Goal: Task Accomplishment & Management: Manage account settings

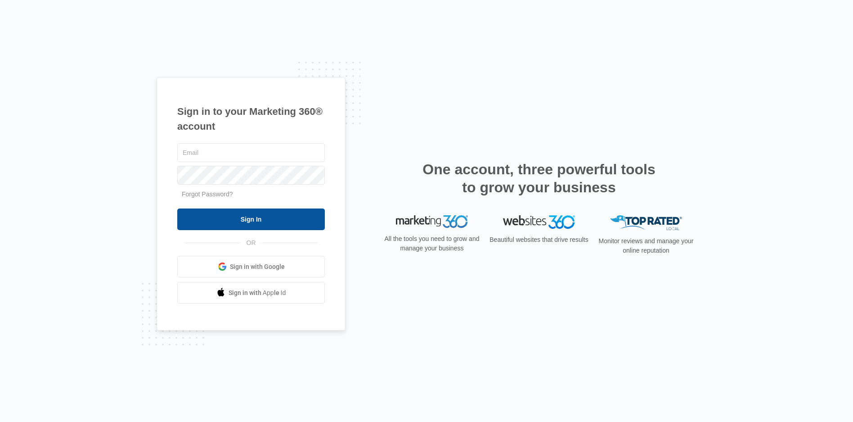
type input "[EMAIL_ADDRESS][DOMAIN_NAME]"
click at [298, 226] on input "Sign In" at bounding box center [251, 219] width 148 height 22
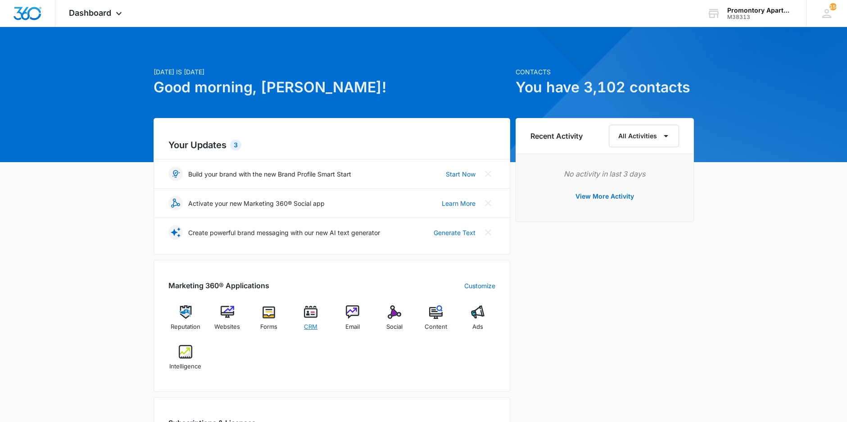
click at [307, 316] on img at bounding box center [311, 312] width 14 height 14
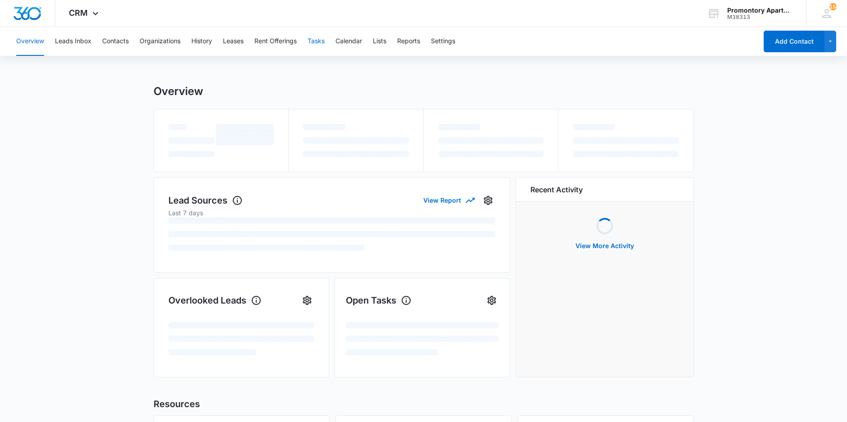
click at [312, 40] on button "Tasks" at bounding box center [315, 41] width 17 height 29
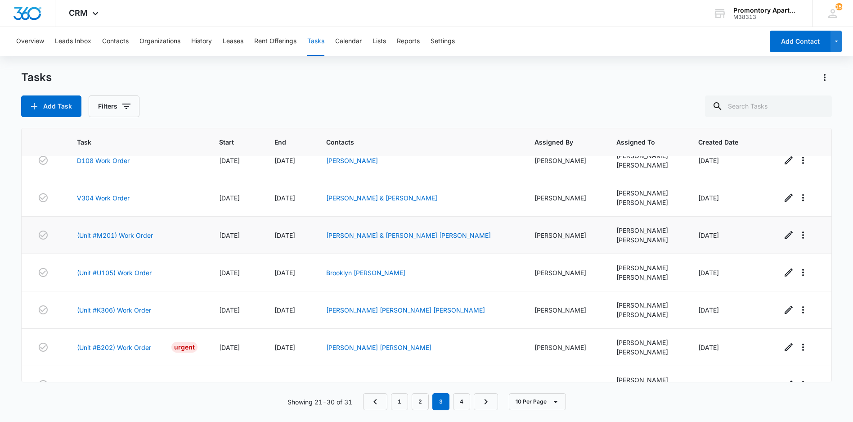
scroll to position [140, 0]
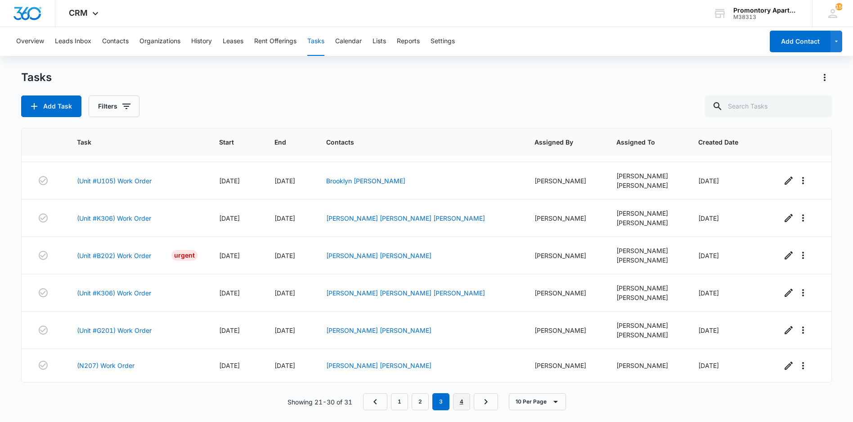
click at [458, 402] on link "4" at bounding box center [461, 401] width 17 height 17
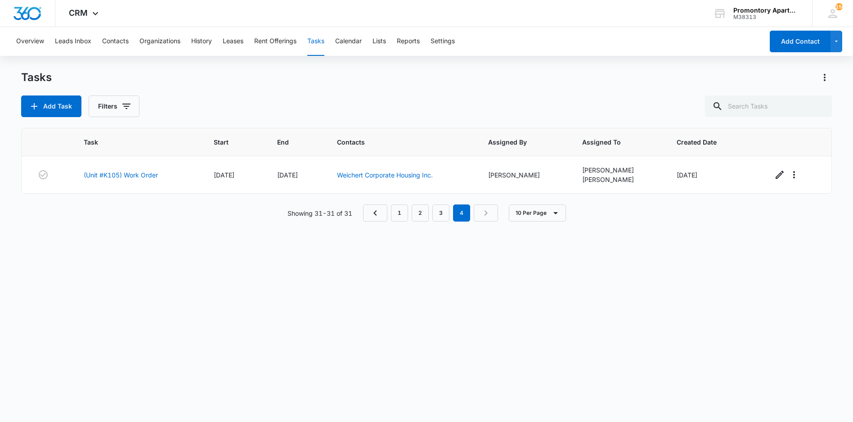
scroll to position [0, 0]
click at [104, 175] on link "(Unit #K105) Work Order" at bounding box center [121, 174] width 74 height 9
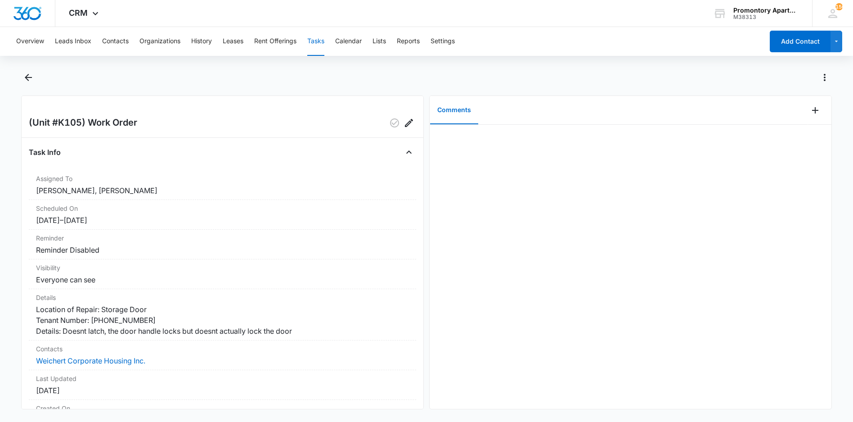
scroll to position [83, 0]
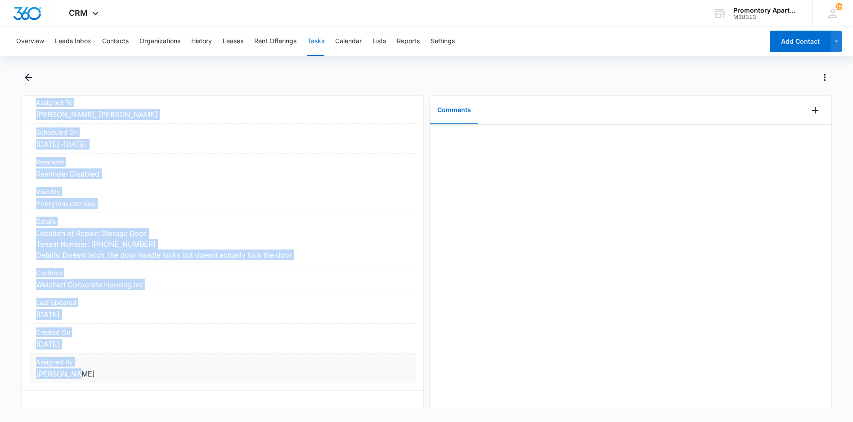
drag, startPoint x: 27, startPoint y: 123, endPoint x: 135, endPoint y: 374, distance: 273.0
click at [135, 374] on div "(Unit #K105) Work Order Task Info Assigned To Freddie Sepeda, Freddie Sepeda Sc…" at bounding box center [222, 252] width 403 height 314
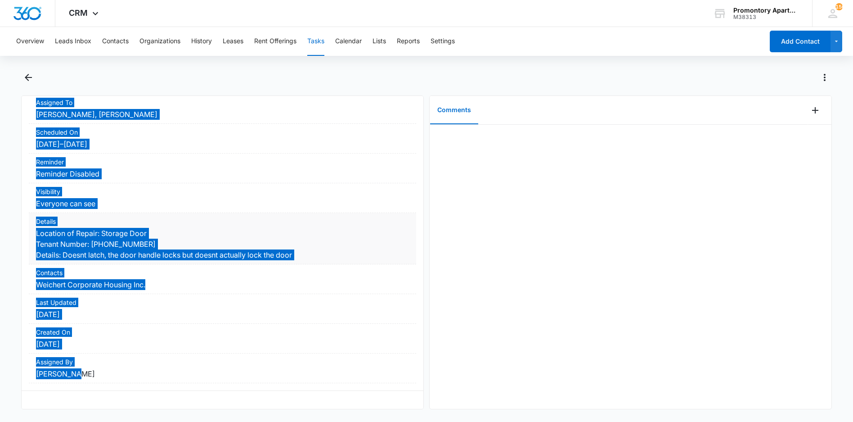
scroll to position [77, 0]
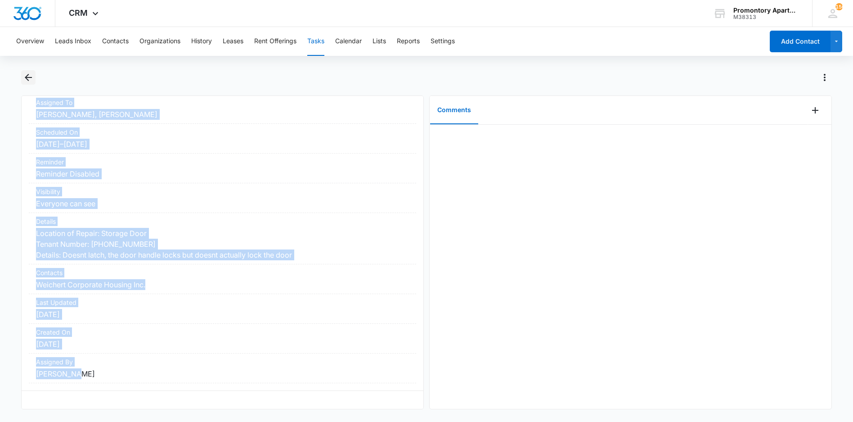
click at [30, 77] on icon "Back" at bounding box center [28, 77] width 11 height 11
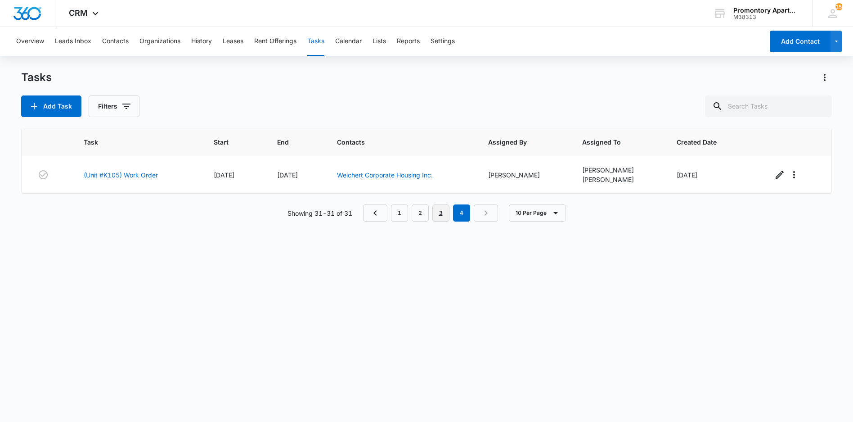
click at [447, 211] on link "3" at bounding box center [441, 212] width 17 height 17
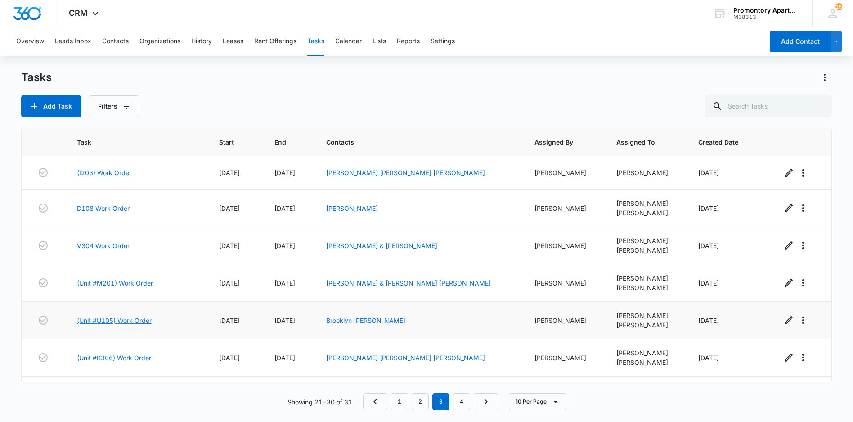
click at [107, 318] on link "(Unit #U105) Work Order" at bounding box center [114, 320] width 75 height 9
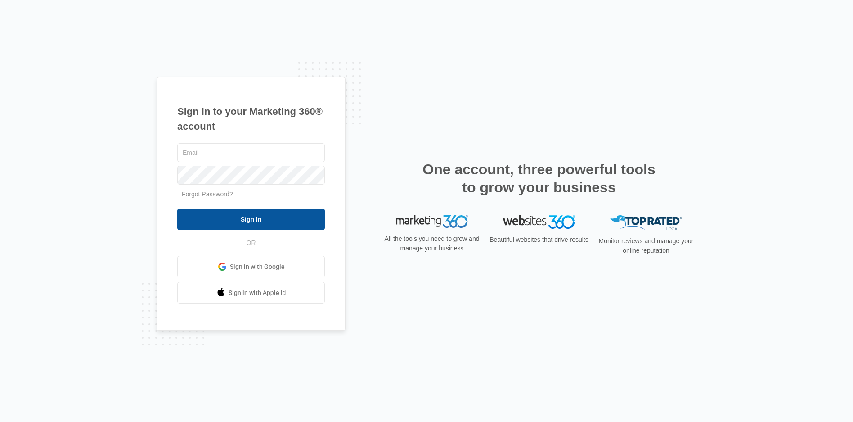
type input "[EMAIL_ADDRESS][DOMAIN_NAME]"
click at [294, 221] on input "Sign In" at bounding box center [251, 219] width 148 height 22
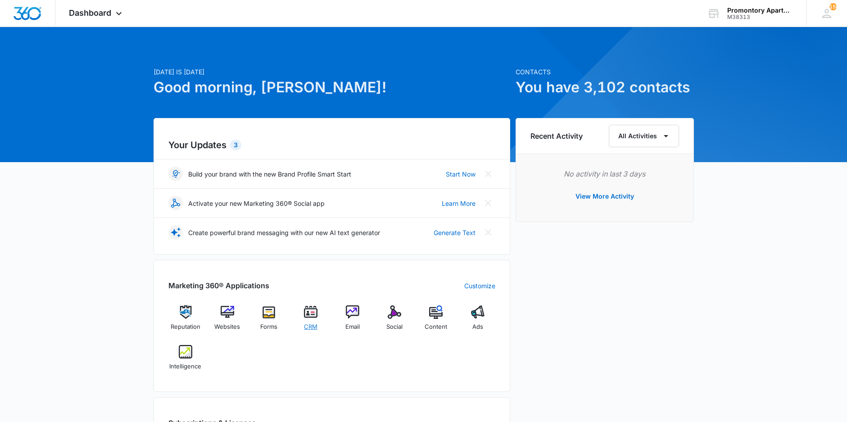
click at [315, 312] on img at bounding box center [311, 312] width 14 height 14
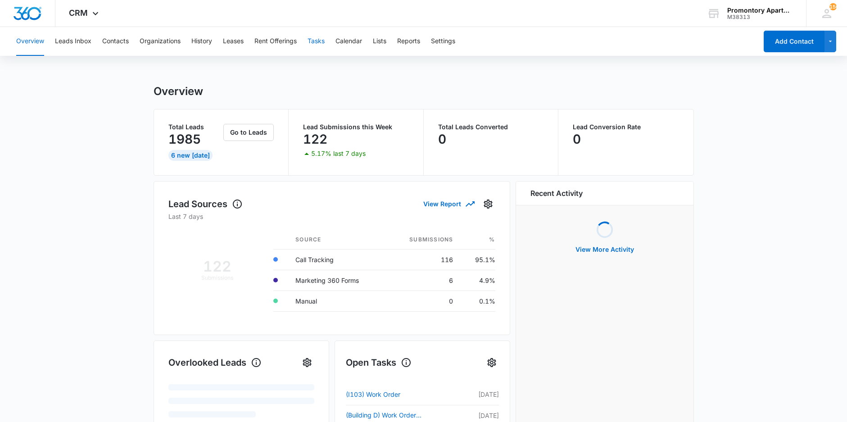
click at [316, 37] on button "Tasks" at bounding box center [315, 41] width 17 height 29
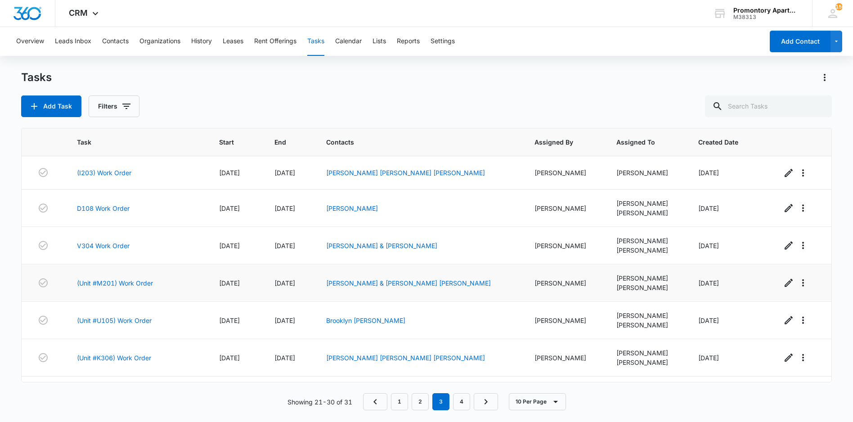
scroll to position [140, 0]
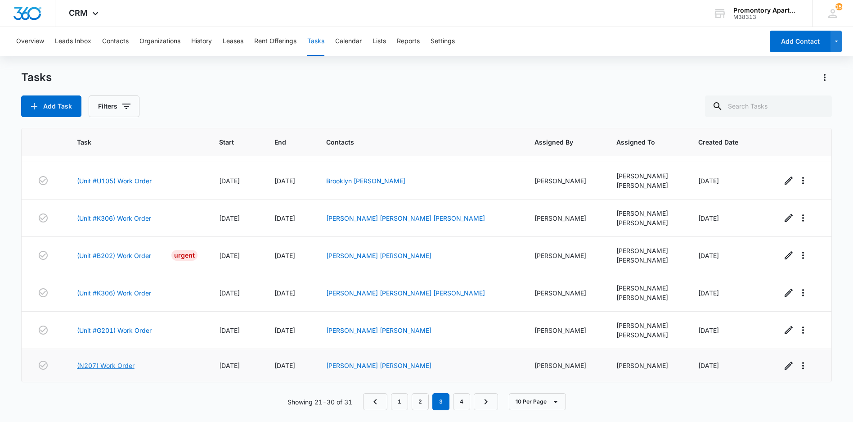
click at [112, 367] on link "(N207) Work Order" at bounding box center [106, 365] width 58 height 9
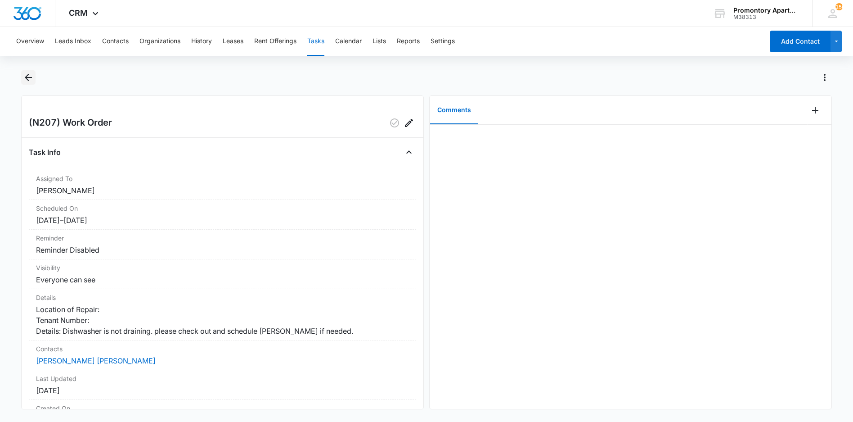
click at [26, 79] on icon "Back" at bounding box center [28, 77] width 11 height 11
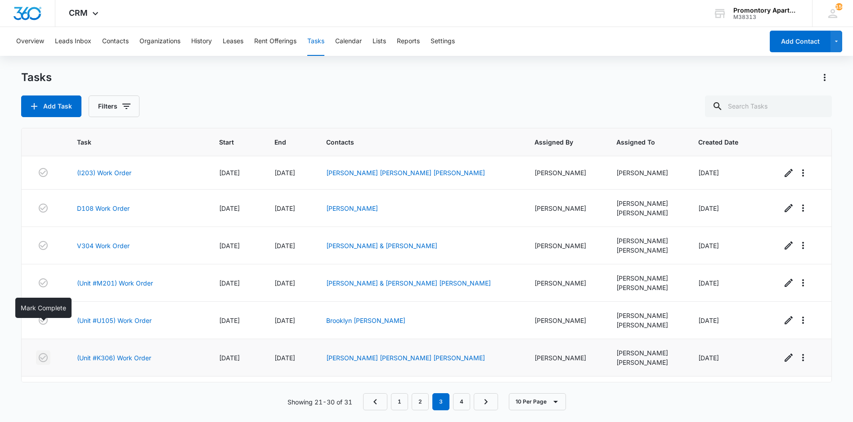
scroll to position [140, 0]
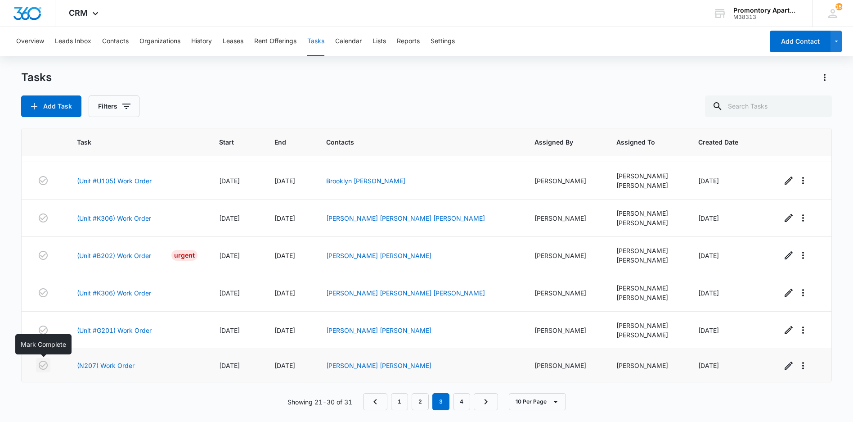
click at [42, 367] on icon "button" at bounding box center [43, 365] width 11 height 11
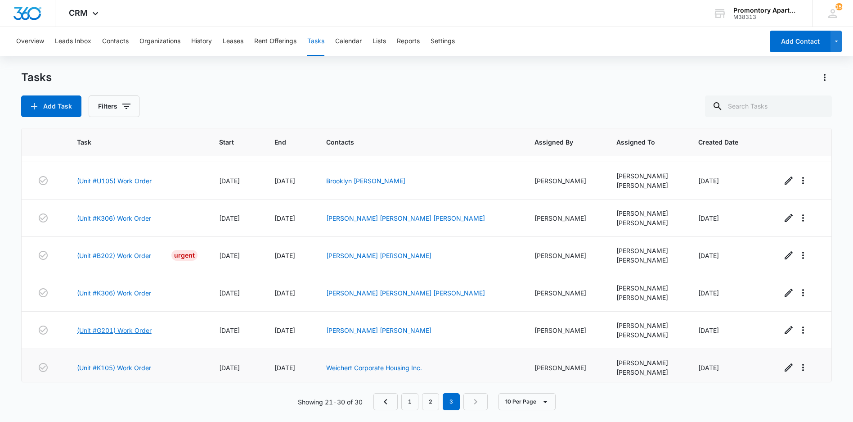
click at [108, 332] on link "(Unit #G201) Work Order" at bounding box center [114, 329] width 75 height 9
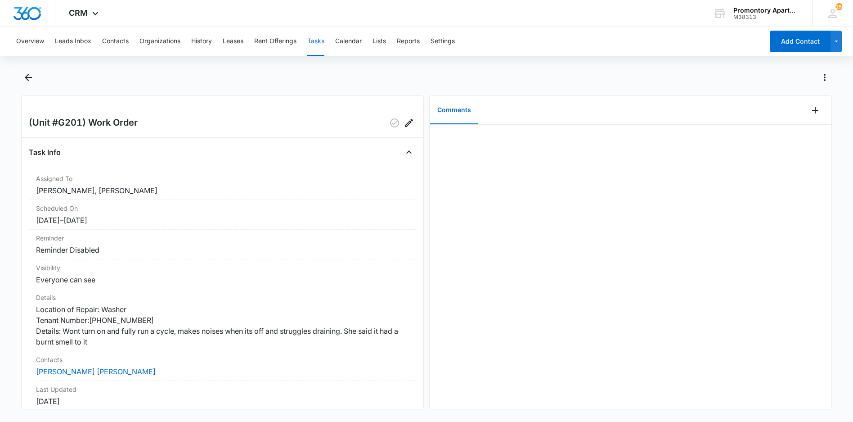
scroll to position [94, 0]
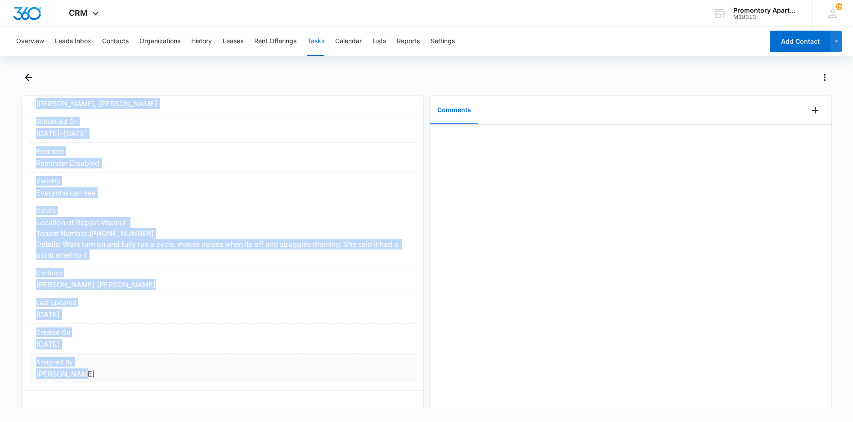
drag, startPoint x: 28, startPoint y: 123, endPoint x: 131, endPoint y: 363, distance: 260.7
click at [131, 363] on div "(Unit #G201) Work Order Task Info Assigned To [PERSON_NAME], [PERSON_NAME] Sche…" at bounding box center [222, 252] width 403 height 314
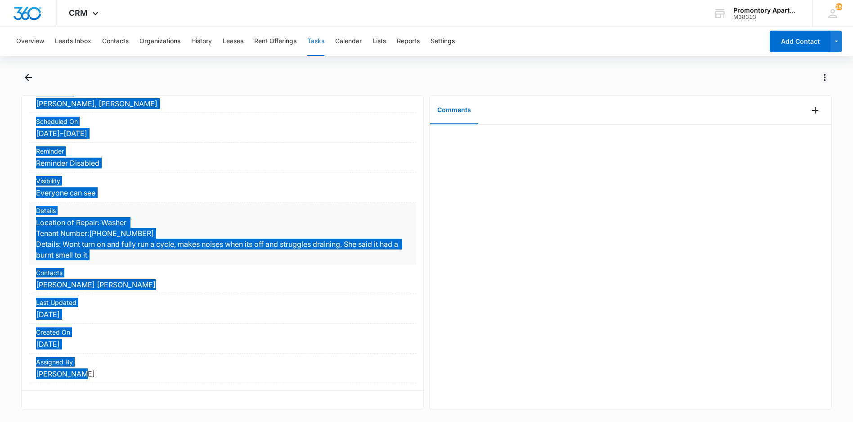
scroll to position [88, 0]
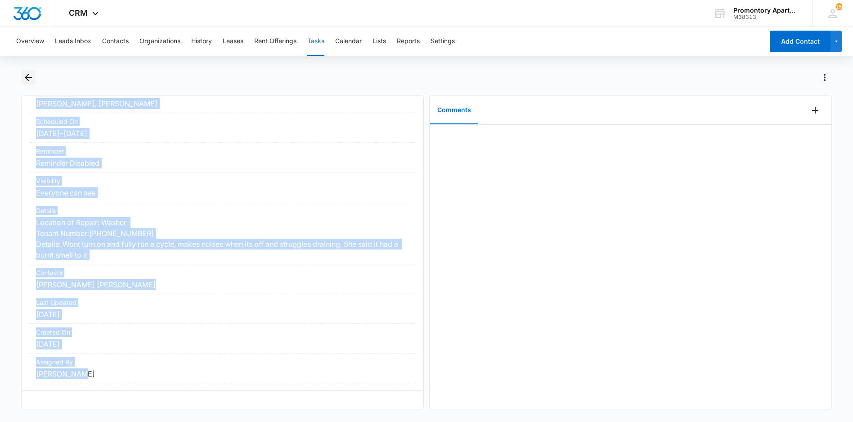
click at [30, 78] on icon "Back" at bounding box center [28, 77] width 7 height 7
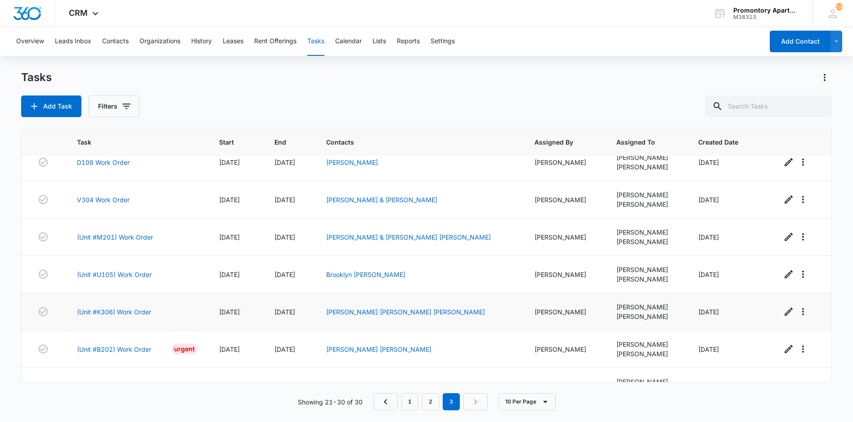
scroll to position [144, 0]
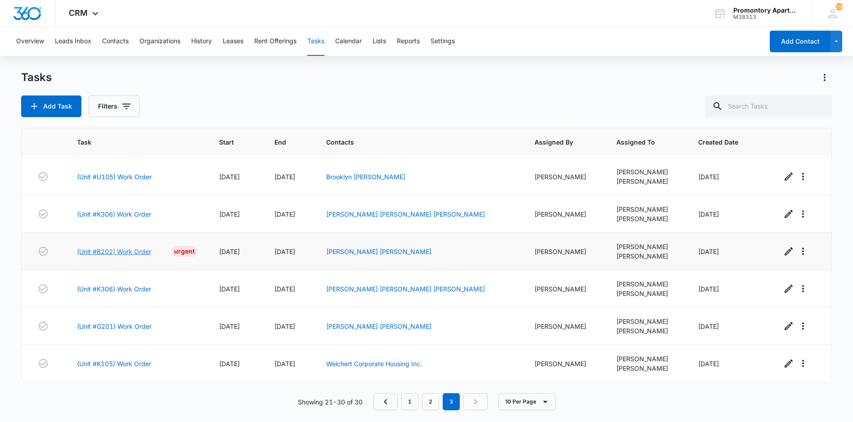
click at [117, 253] on link "(Unit #B202) Work Order" at bounding box center [114, 251] width 74 height 9
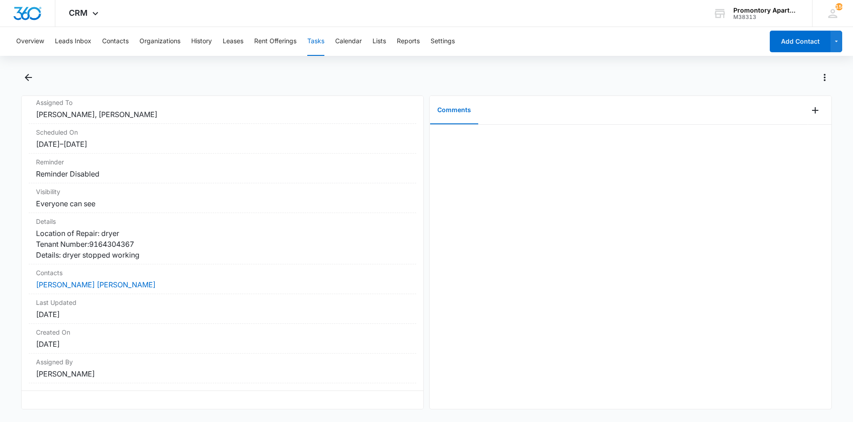
scroll to position [94, 0]
click at [31, 77] on icon "Back" at bounding box center [28, 77] width 7 height 7
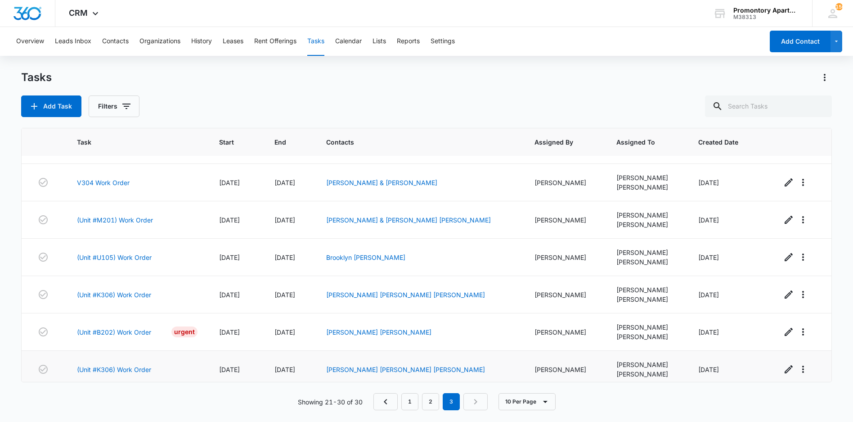
scroll to position [144, 0]
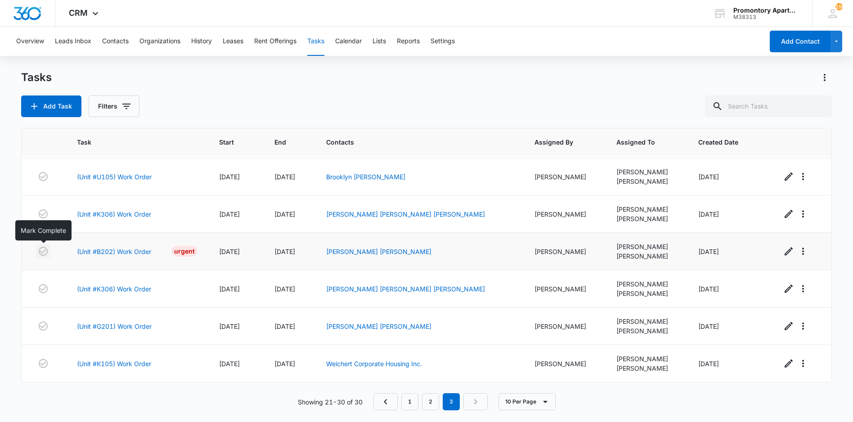
click at [45, 252] on icon "button" at bounding box center [43, 251] width 11 height 11
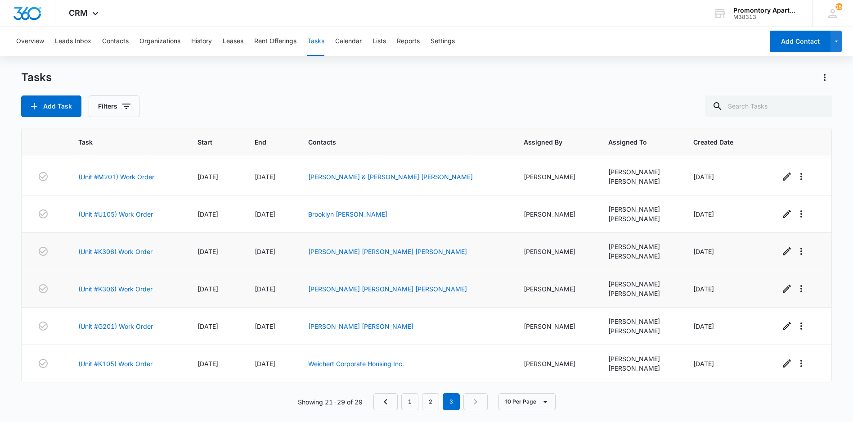
scroll to position [106, 0]
click at [148, 286] on link "(Unit #K306) Work Order" at bounding box center [115, 288] width 74 height 9
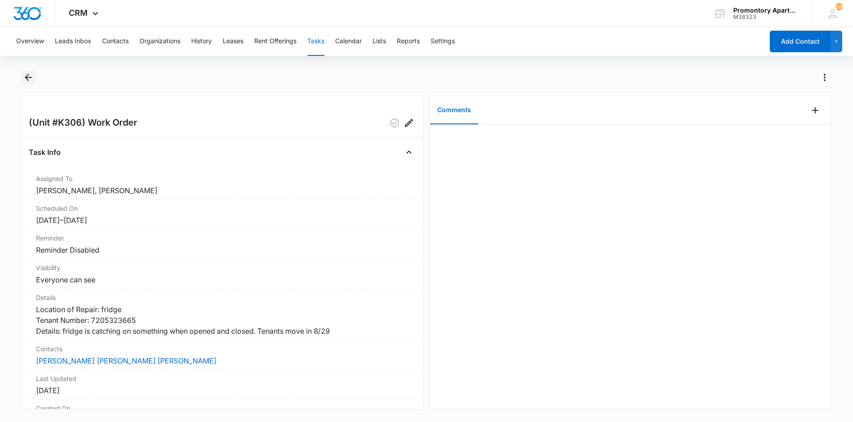
click at [26, 72] on button "Back" at bounding box center [28, 77] width 14 height 14
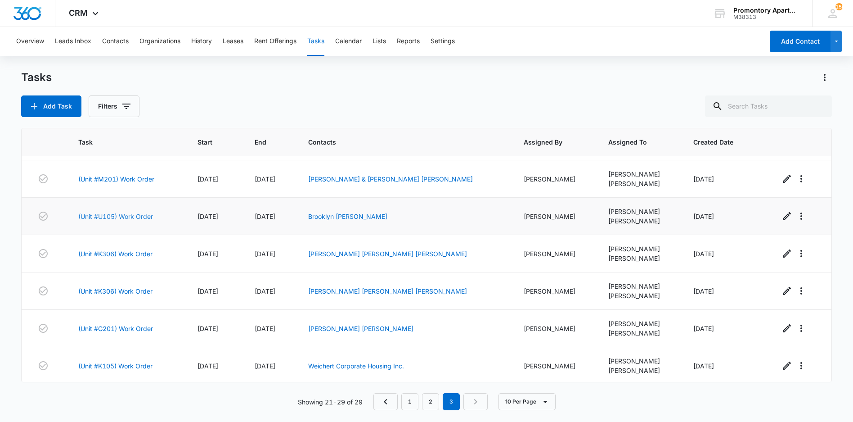
scroll to position [106, 0]
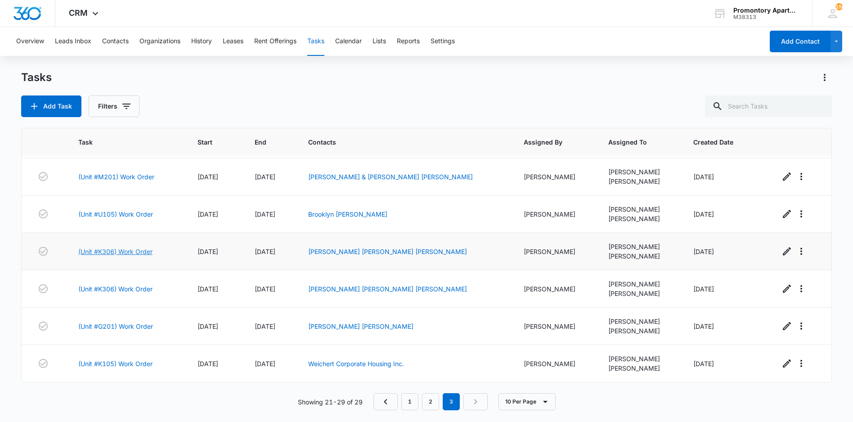
click at [140, 253] on link "(Unit #K306) Work Order" at bounding box center [115, 251] width 74 height 9
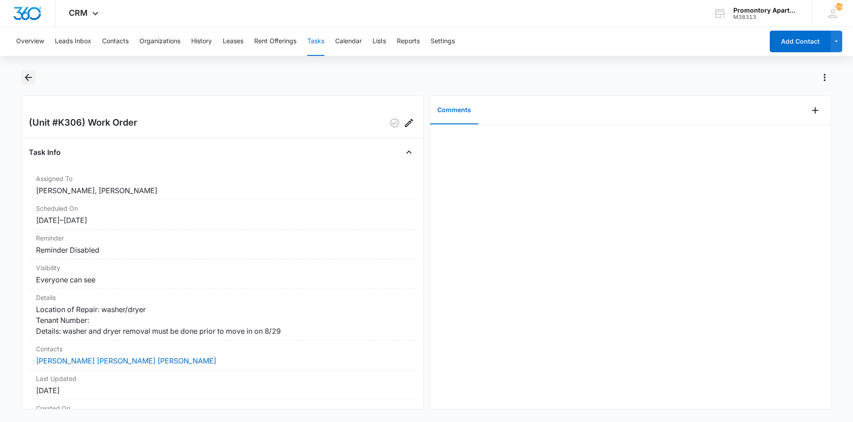
click at [29, 75] on icon "Back" at bounding box center [28, 77] width 11 height 11
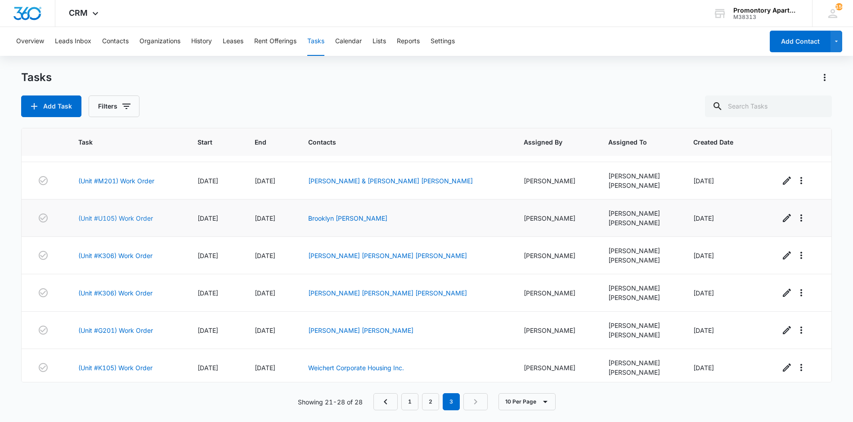
scroll to position [73, 0]
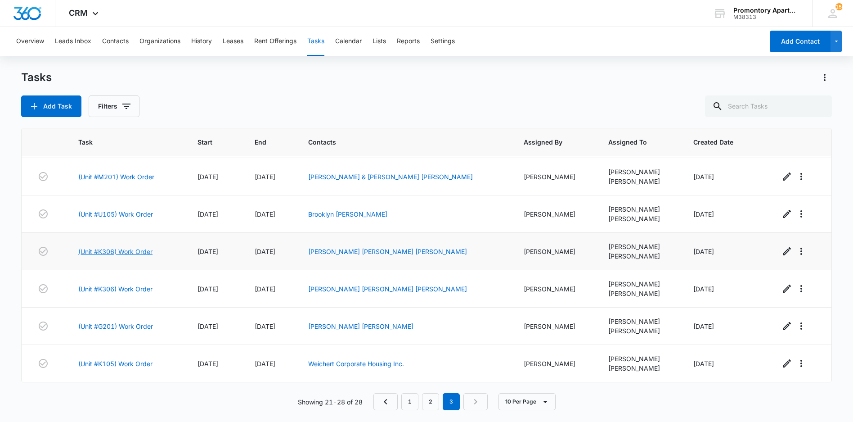
click at [124, 251] on link "(Unit #K306) Work Order" at bounding box center [115, 251] width 74 height 9
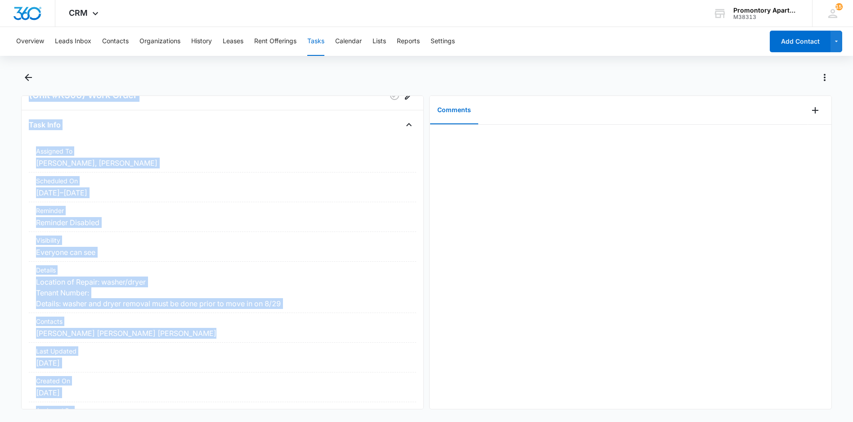
scroll to position [83, 0]
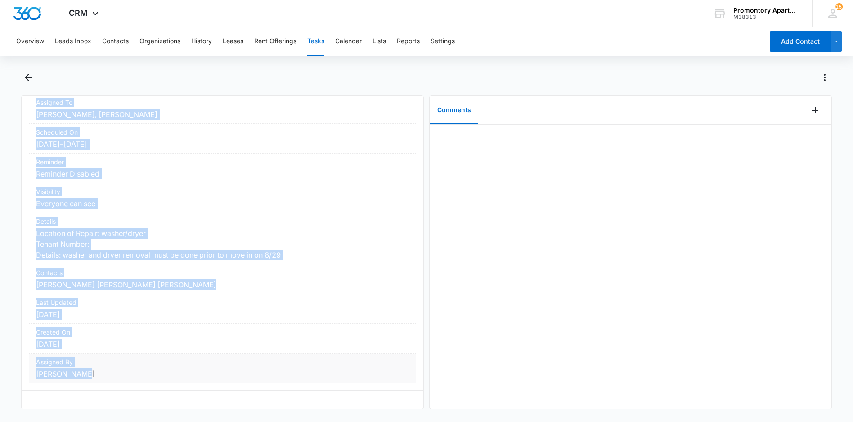
drag, startPoint x: 27, startPoint y: 118, endPoint x: 105, endPoint y: 369, distance: 262.5
click at [105, 369] on div "(Unit #K306) Work Order Task Info Assigned To [PERSON_NAME], [PERSON_NAME] Sche…" at bounding box center [222, 252] width 403 height 314
drag, startPoint x: 105, startPoint y: 369, endPoint x: 73, endPoint y: 243, distance: 129.5
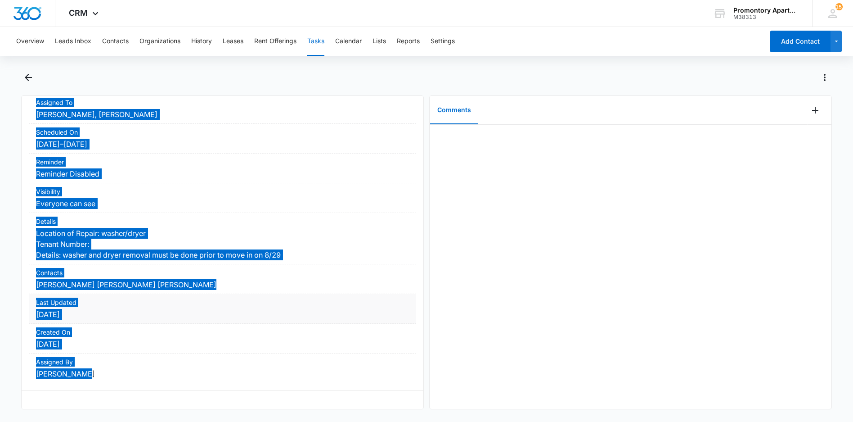
scroll to position [77, 0]
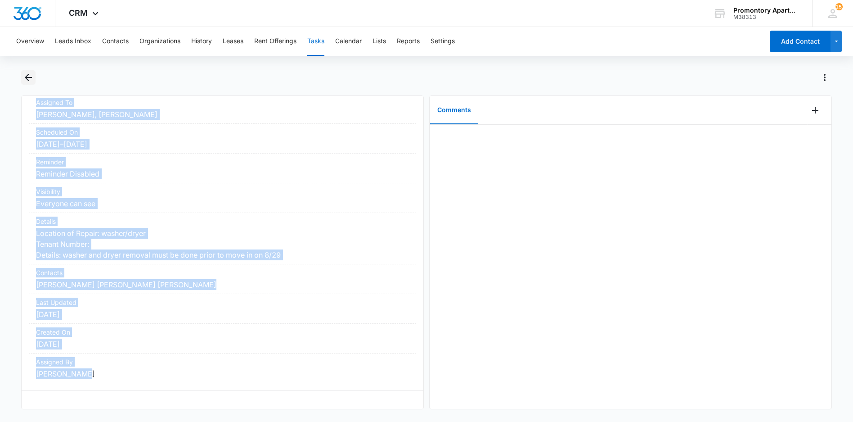
click at [27, 76] on icon "Back" at bounding box center [28, 77] width 7 height 7
